Goal: Information Seeking & Learning: Learn about a topic

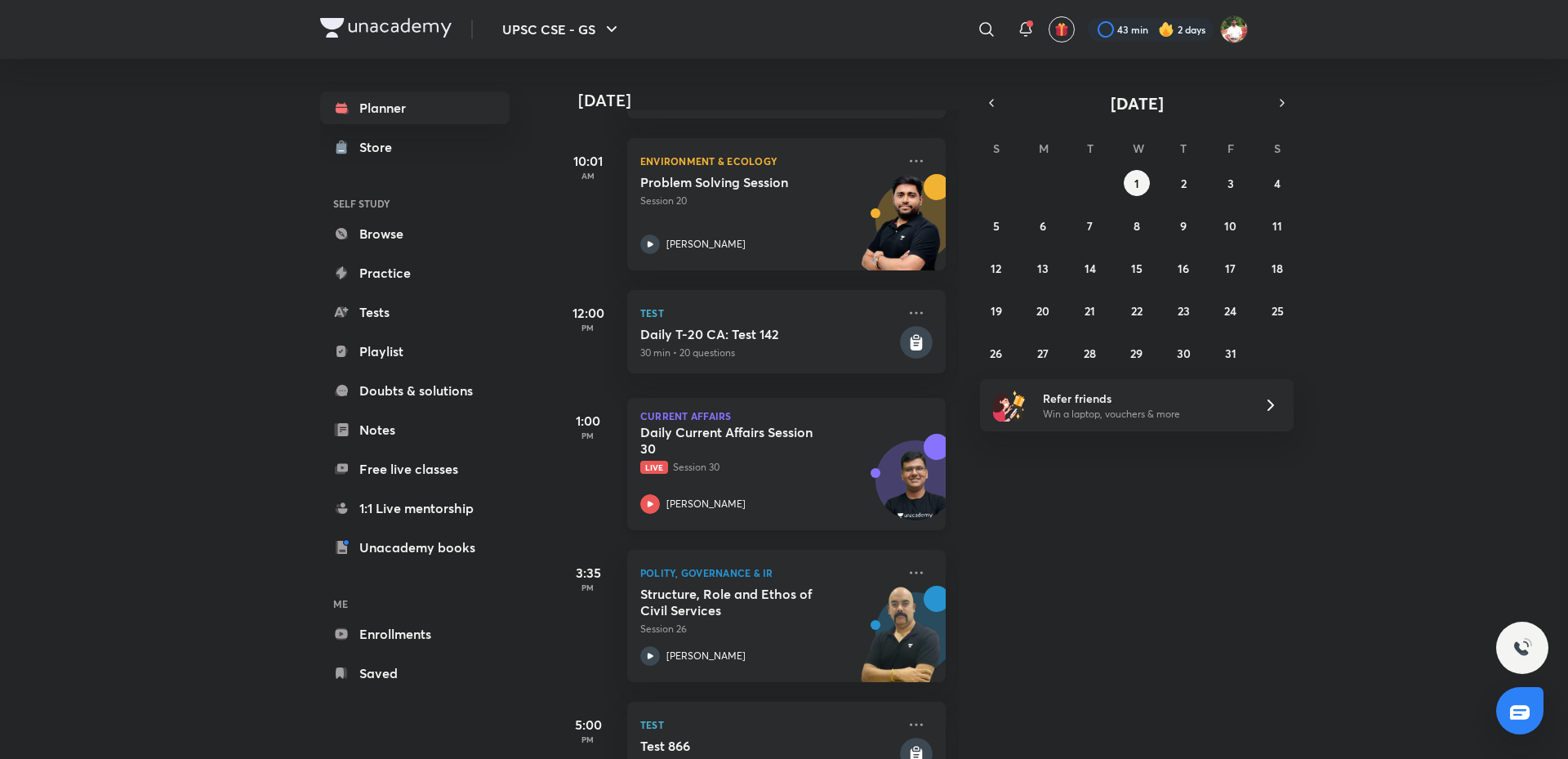
scroll to position [384, 0]
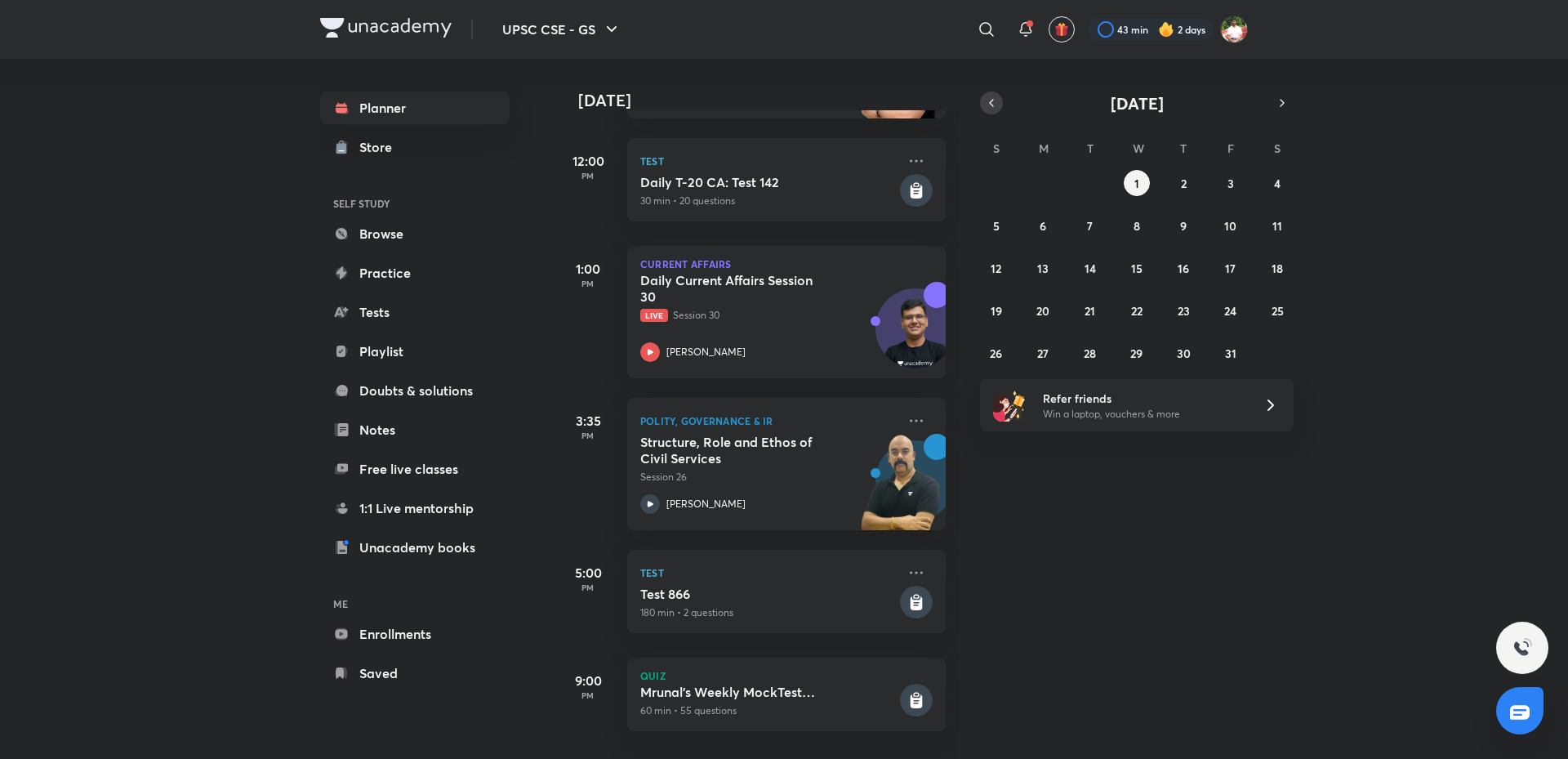
click at [1001, 102] on button "button" at bounding box center [991, 103] width 23 height 23
click at [1181, 273] on abbr "18" at bounding box center [1183, 268] width 11 height 16
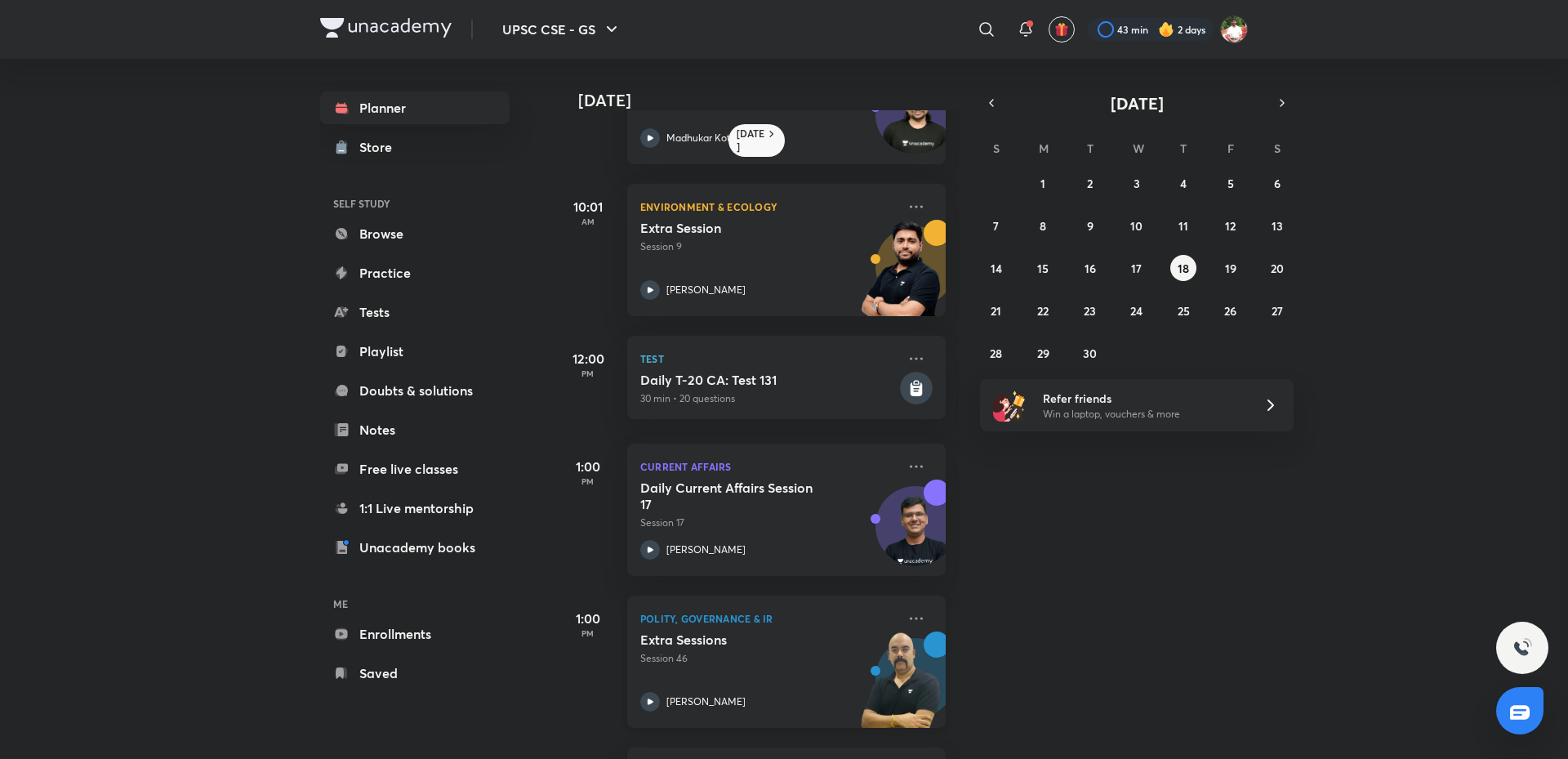
scroll to position [245, 0]
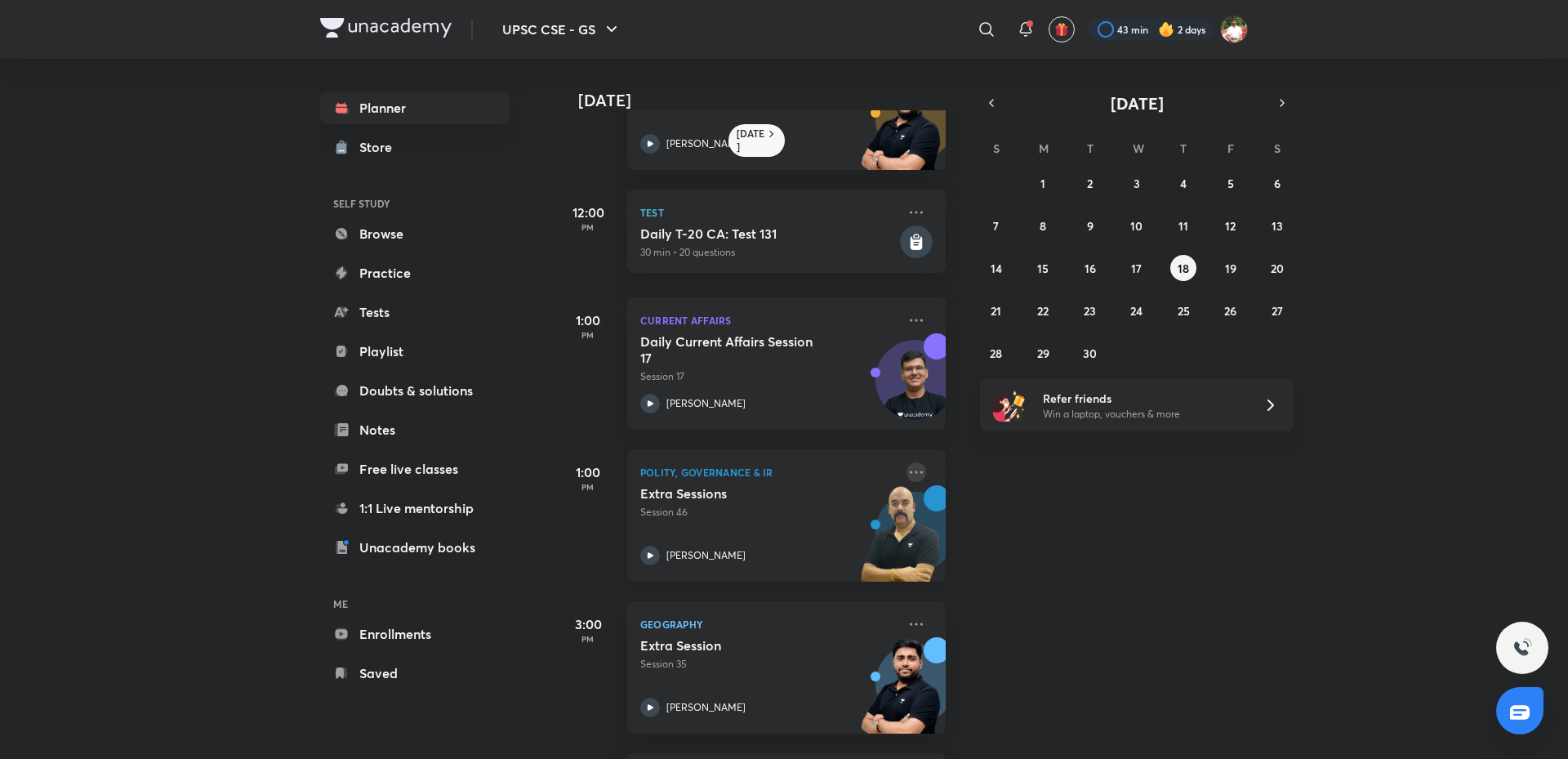
click at [907, 472] on icon at bounding box center [916, 472] width 19 height 19
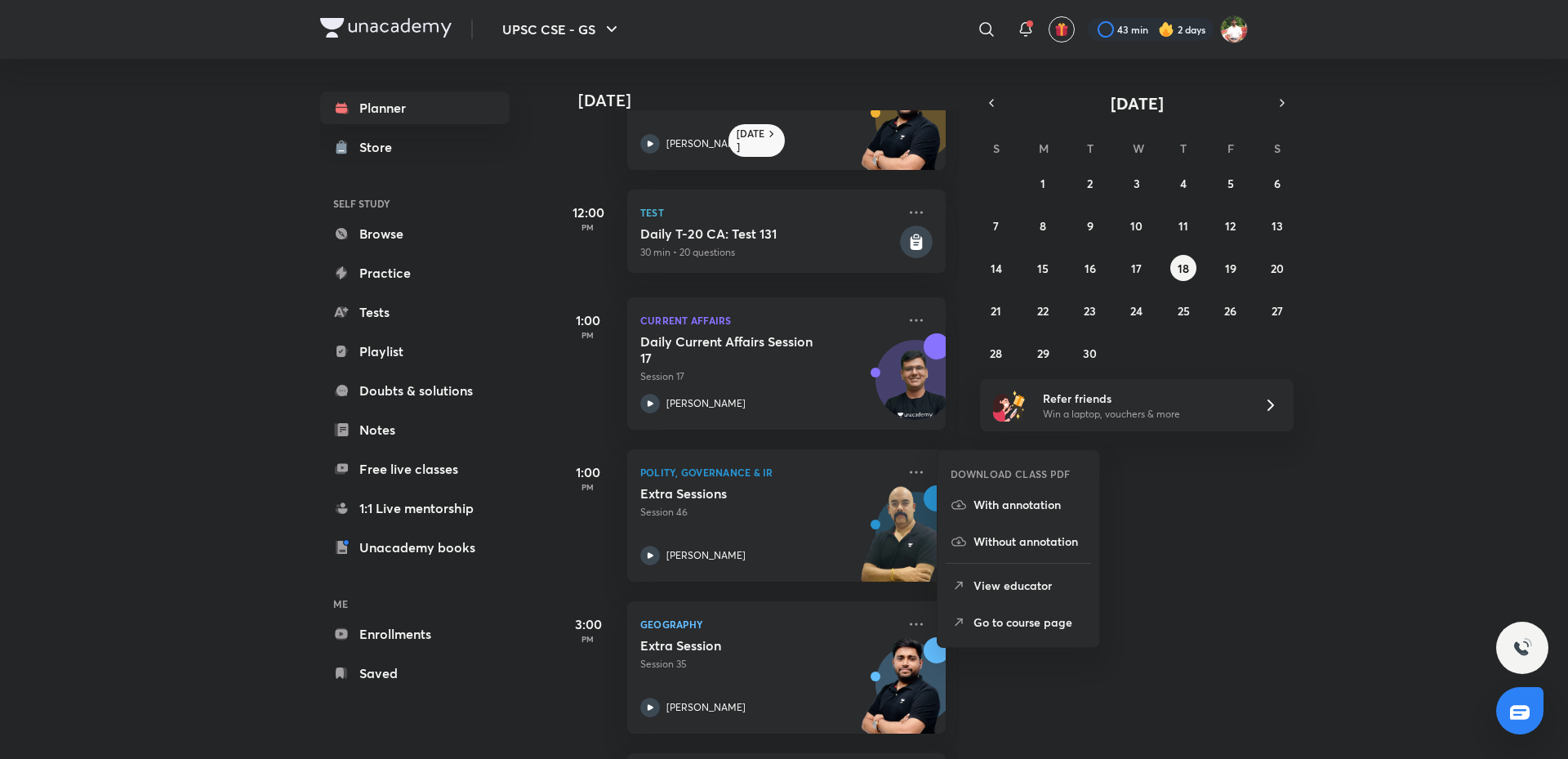
click at [1006, 620] on p "Go to course page" at bounding box center [1030, 623] width 113 height 18
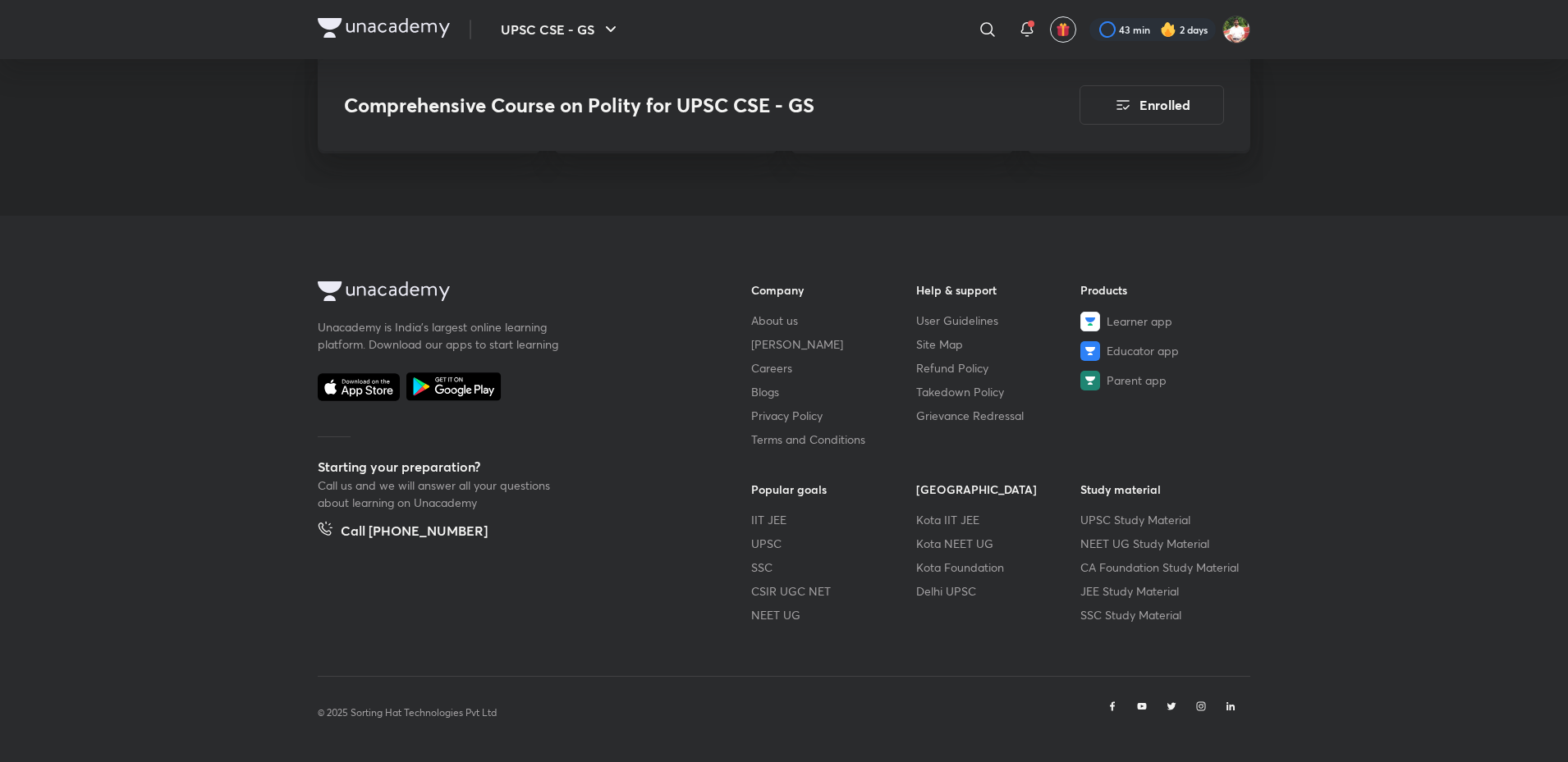
scroll to position [6658, 0]
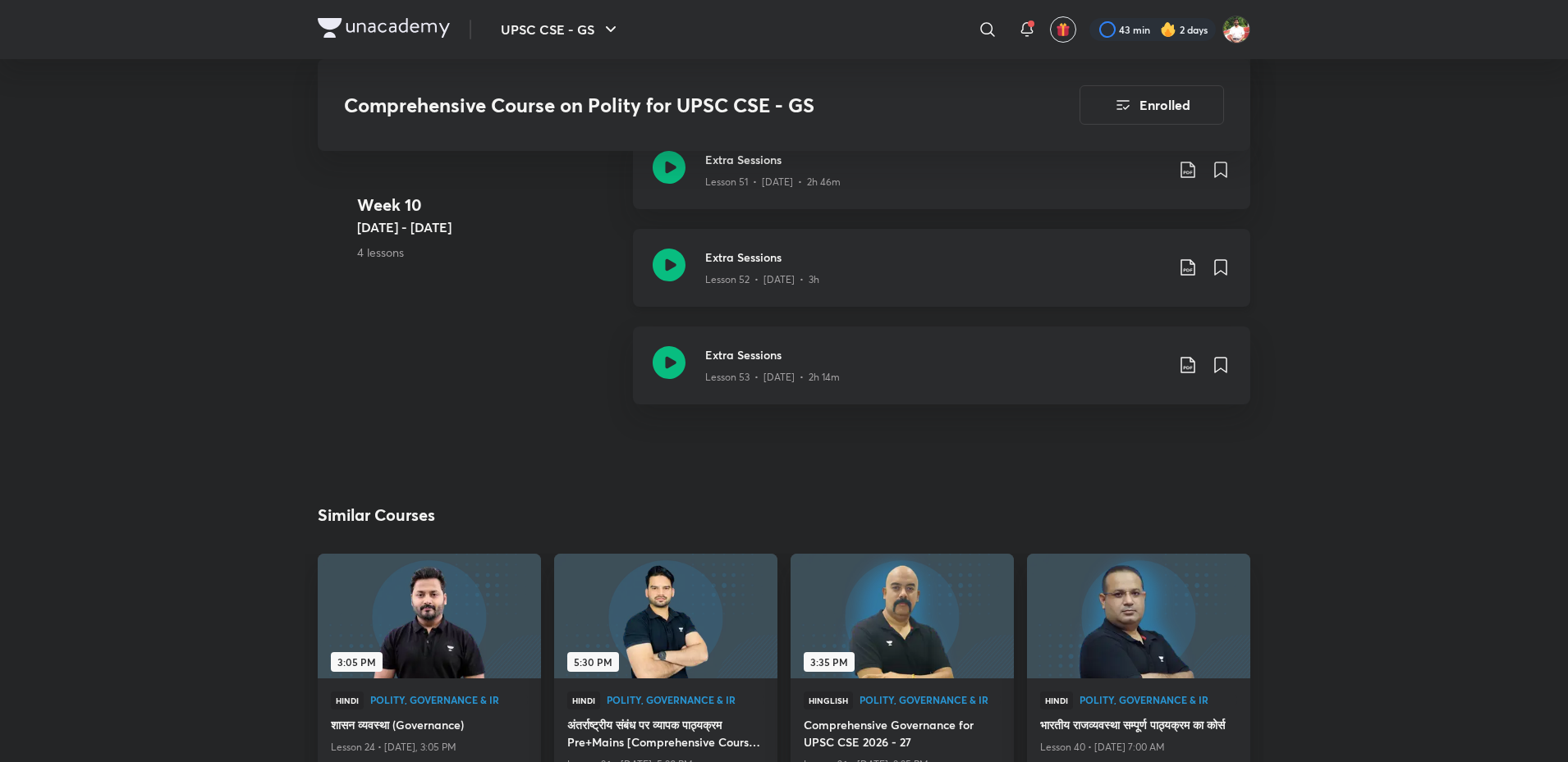
click at [663, 255] on icon at bounding box center [669, 265] width 33 height 33
